Goal: Information Seeking & Learning: Find specific fact

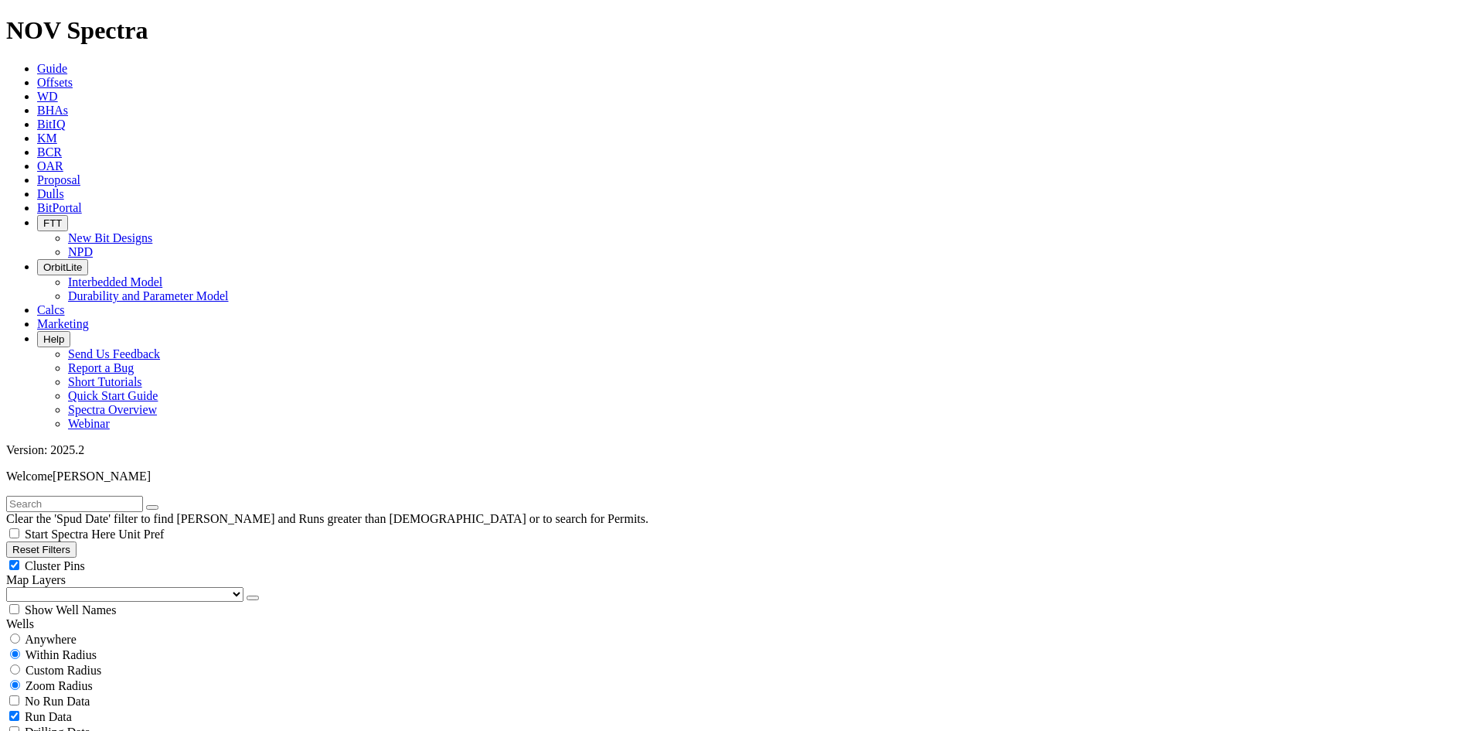
scroll to position [619, 0]
click at [1186, 62] on ul "Guide Offsets [PERSON_NAME] BitIQ KM BCR OAR Proposal EBRR Dulls BitPortal FTT …" at bounding box center [742, 246] width 1472 height 369
drag, startPoint x: 1416, startPoint y: 416, endPoint x: 1454, endPoint y: 420, distance: 38.8
drag, startPoint x: 1402, startPoint y: 415, endPoint x: 1415, endPoint y: 416, distance: 13.2
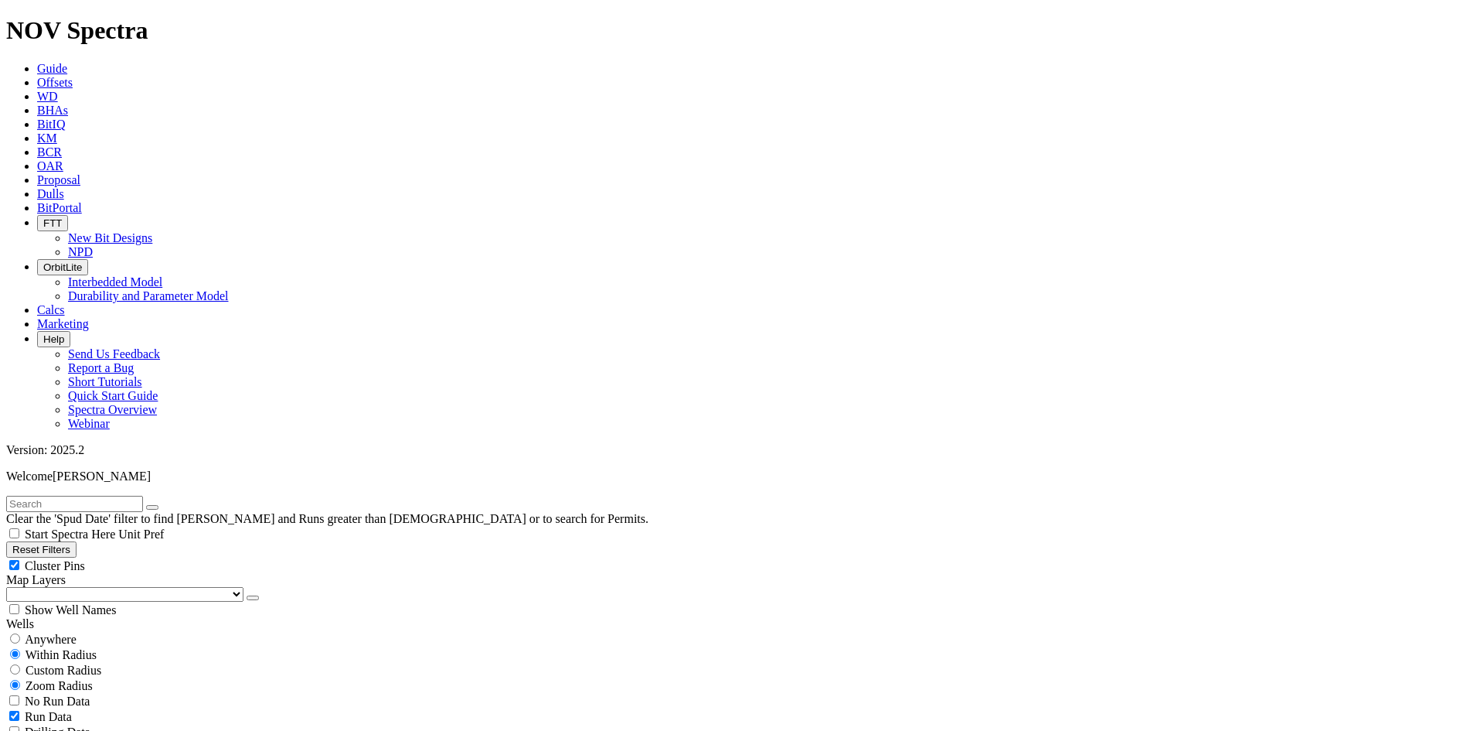
drag, startPoint x: 1235, startPoint y: 537, endPoint x: 1351, endPoint y: 533, distance: 116.1
drag, startPoint x: 1283, startPoint y: 551, endPoint x: 1341, endPoint y: 554, distance: 58.0
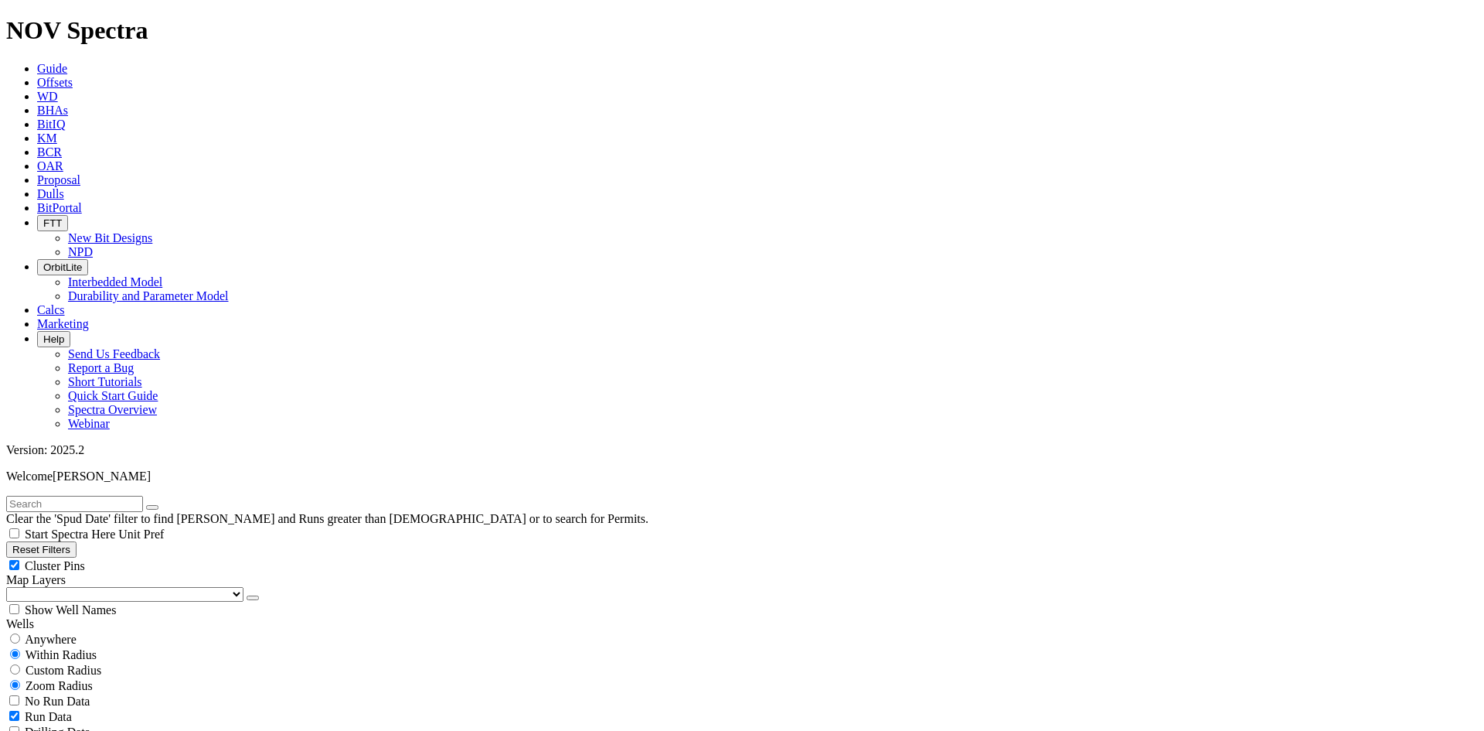
drag, startPoint x: 1294, startPoint y: 554, endPoint x: 1340, endPoint y: 553, distance: 45.6
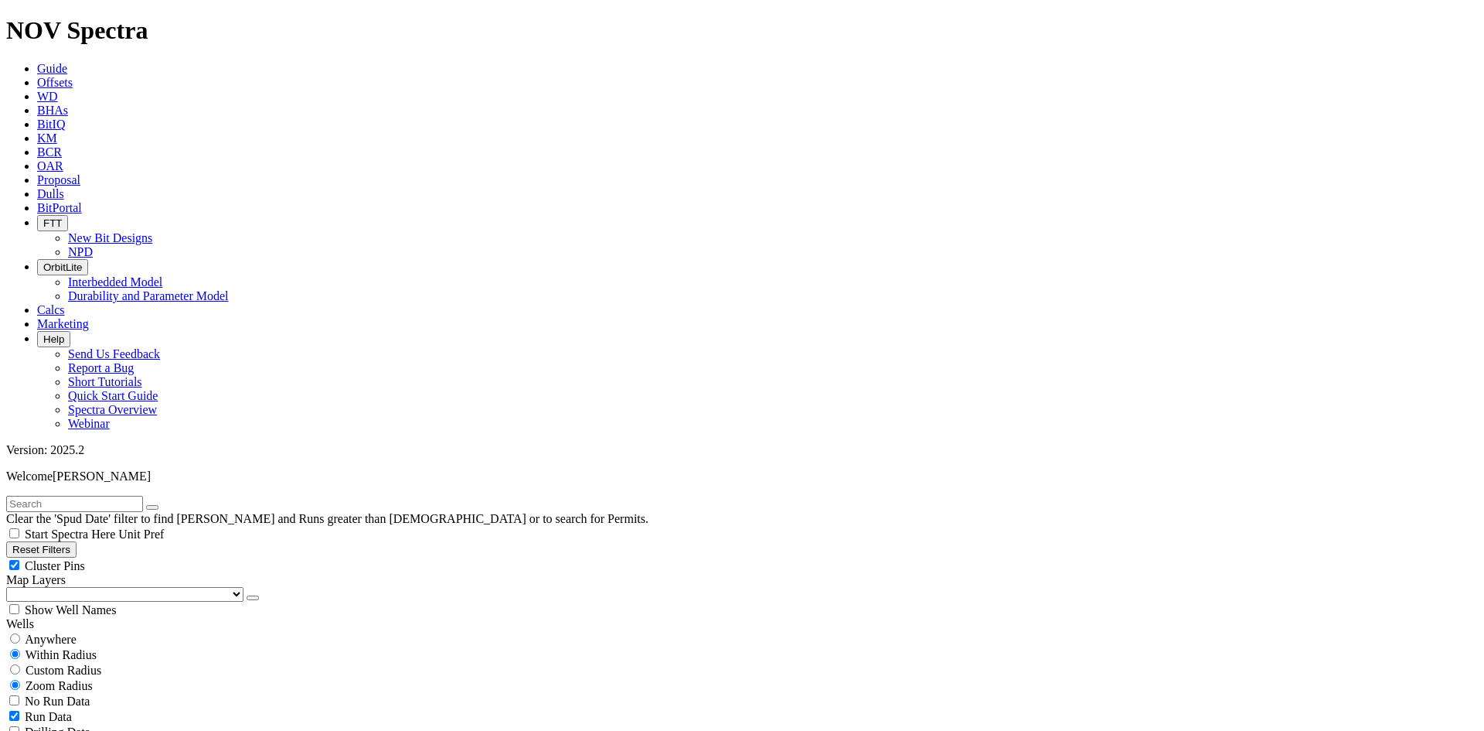
drag, startPoint x: 1306, startPoint y: 559, endPoint x: 1349, endPoint y: 562, distance: 43.4
drag, startPoint x: 1303, startPoint y: 554, endPoint x: 1351, endPoint y: 559, distance: 47.5
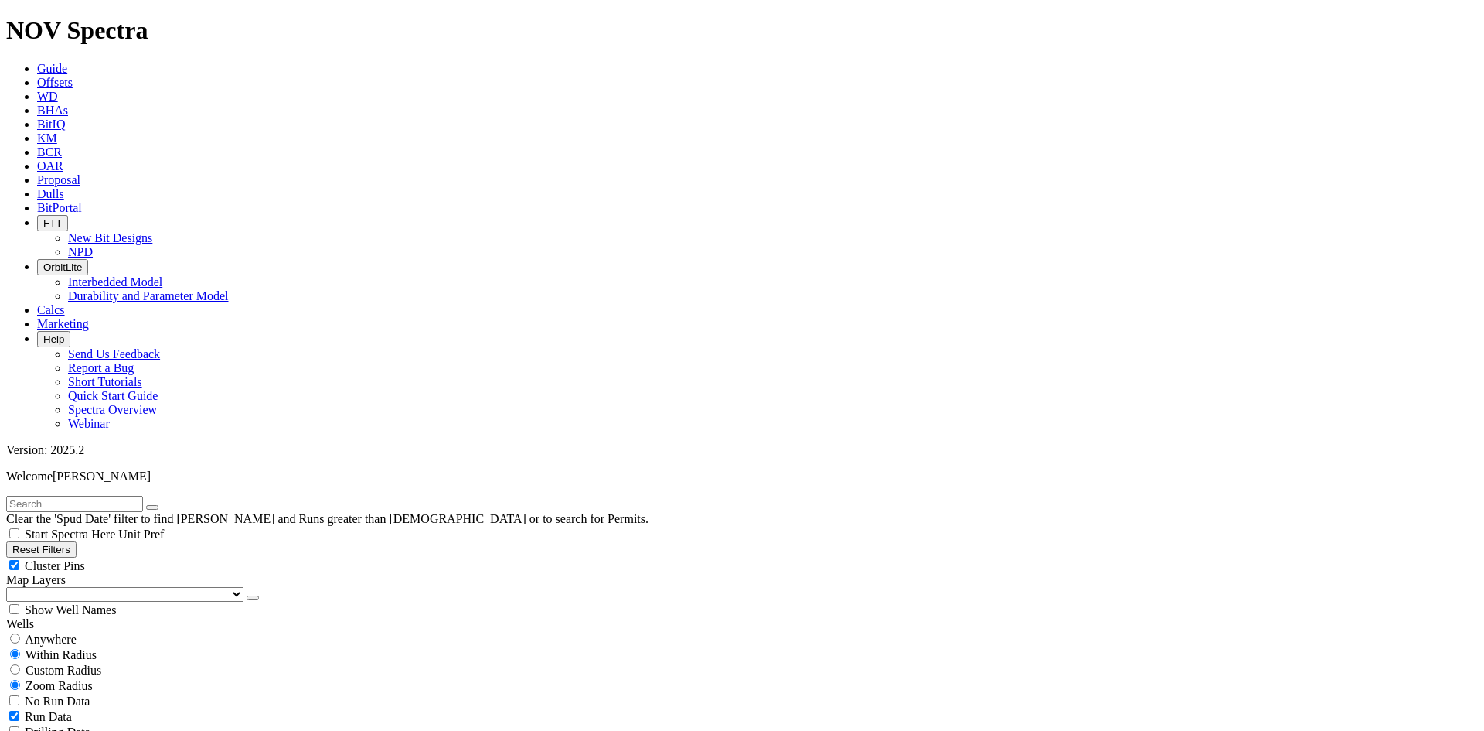
drag, startPoint x: 1302, startPoint y: 551, endPoint x: 1354, endPoint y: 557, distance: 52.2
drag, startPoint x: 1286, startPoint y: 574, endPoint x: 1334, endPoint y: 574, distance: 48.7
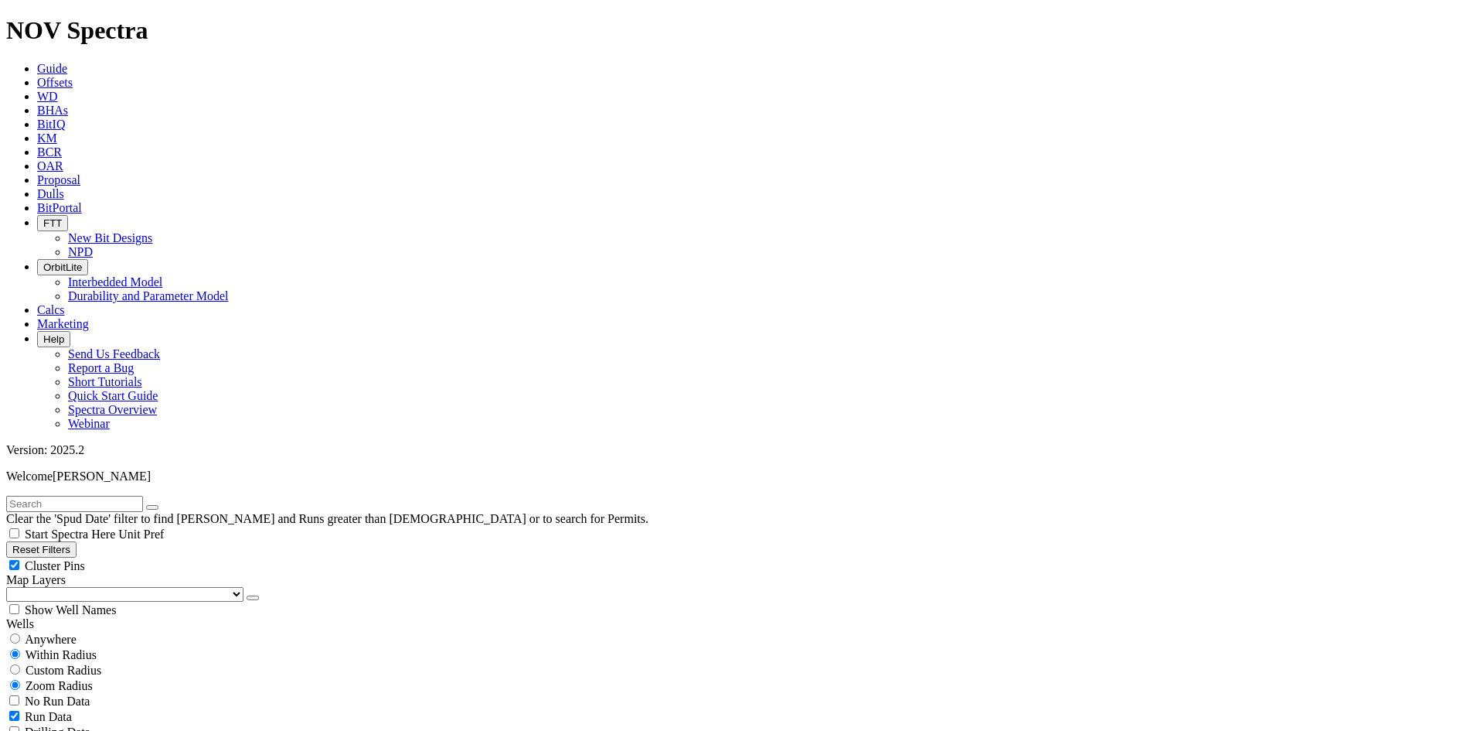
drag, startPoint x: 1290, startPoint y: 571, endPoint x: 1341, endPoint y: 572, distance: 51.8
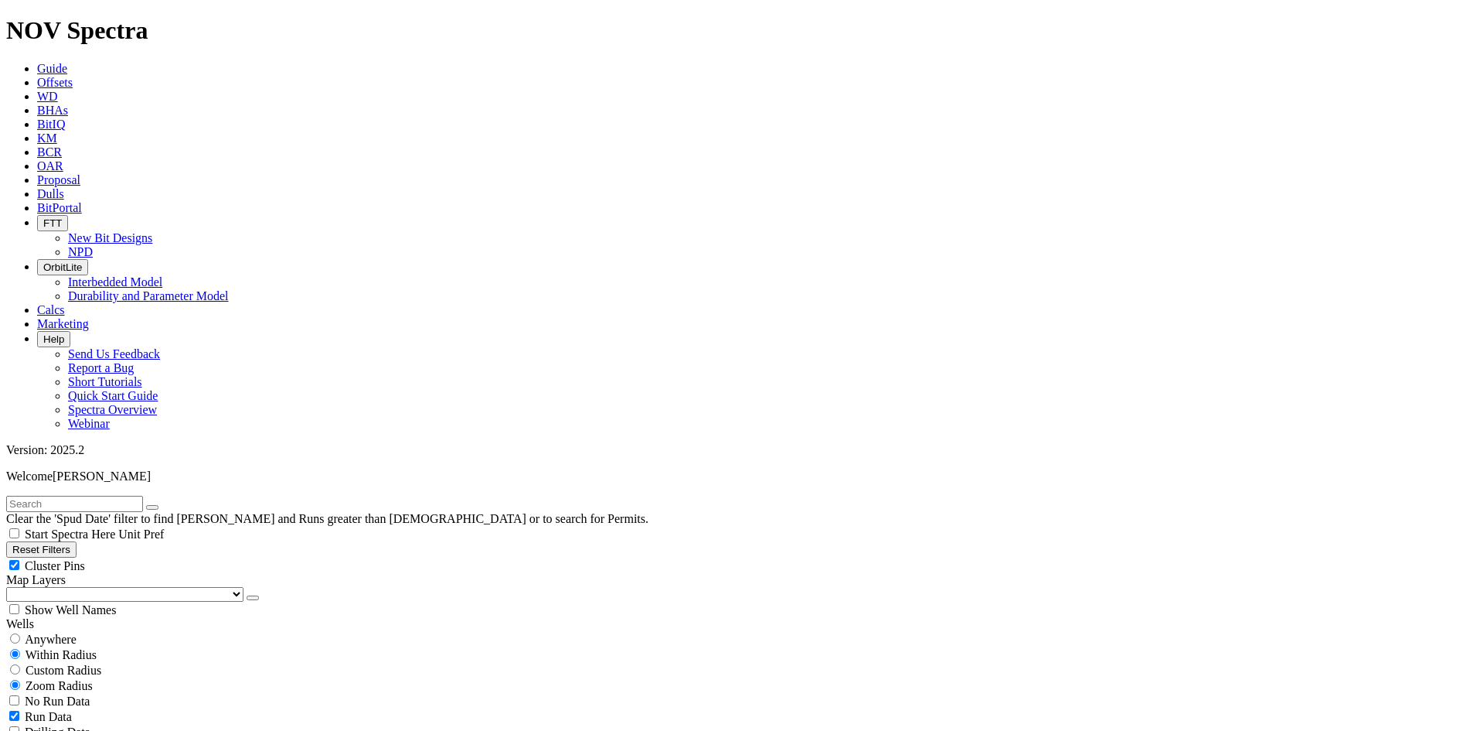
scroll to position [1005, 0]
drag, startPoint x: 1303, startPoint y: 561, endPoint x: 1344, endPoint y: 557, distance: 41.9
